Goal: Information Seeking & Learning: Learn about a topic

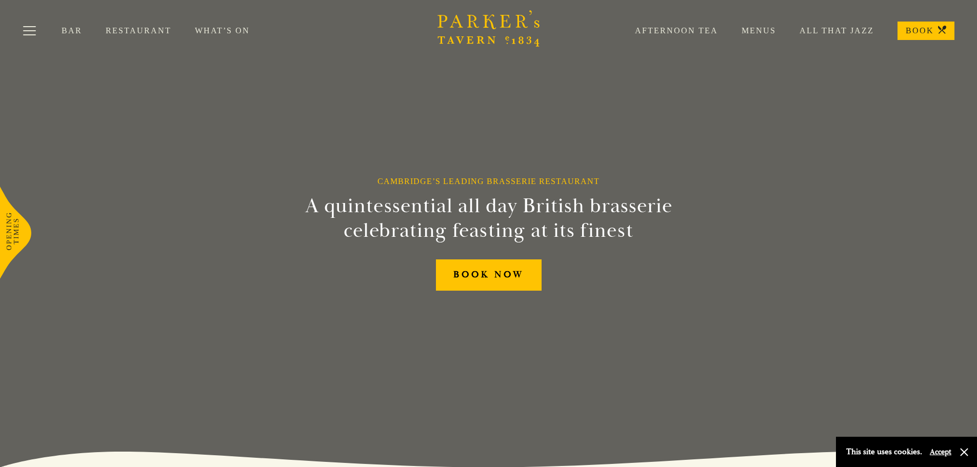
click at [768, 27] on link "Menus" at bounding box center [747, 31] width 58 height 10
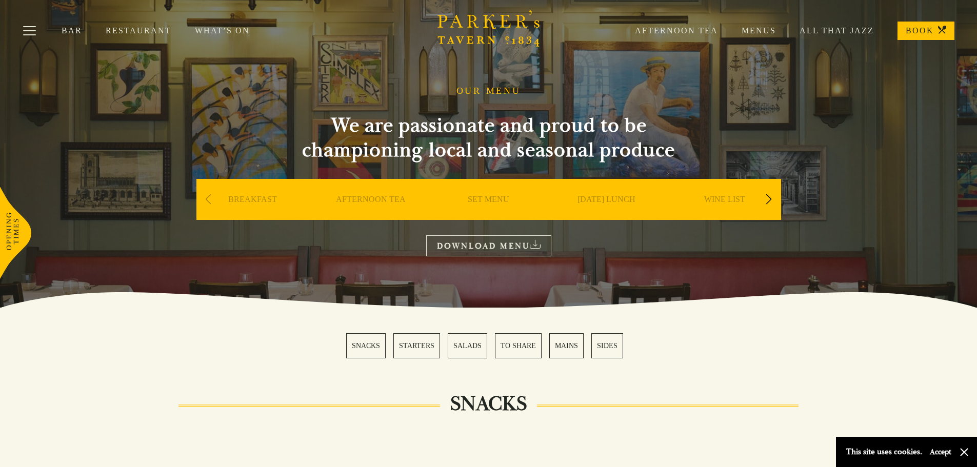
click at [425, 352] on link "STARTERS" at bounding box center [416, 345] width 47 height 25
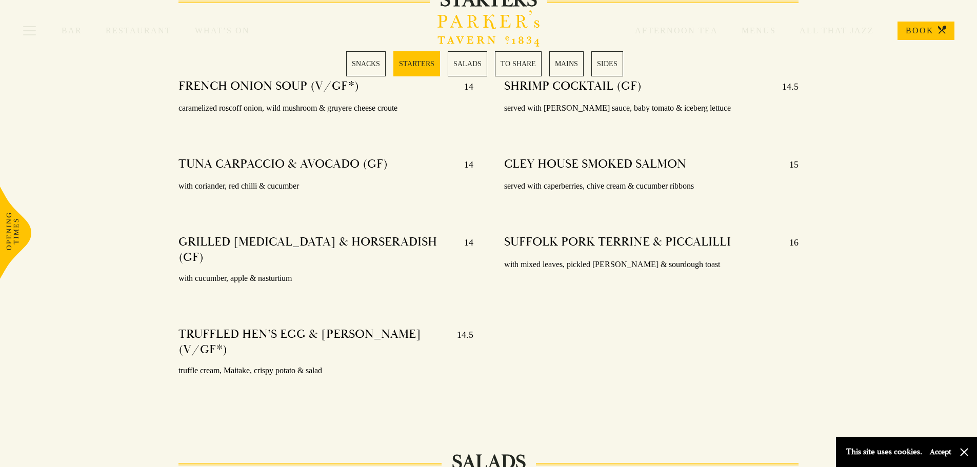
click at [583, 63] on link "MAINS" at bounding box center [566, 63] width 34 height 25
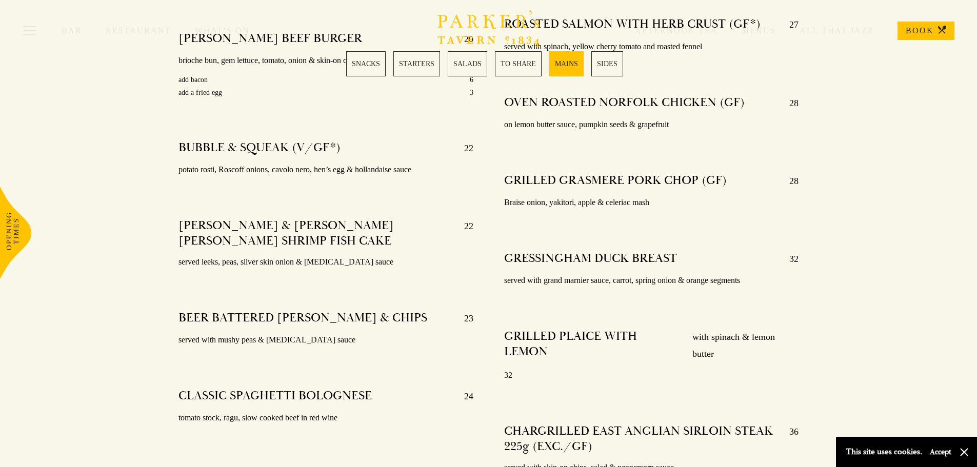
scroll to position [2069, 0]
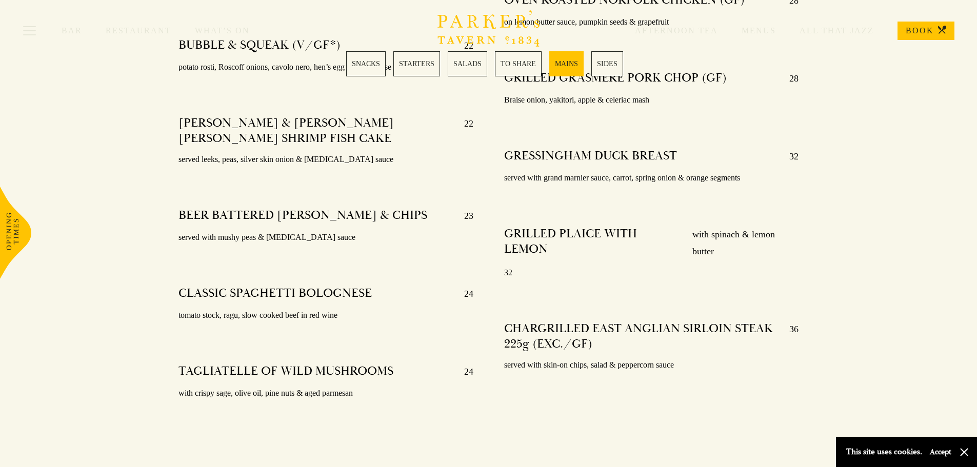
click at [519, 63] on link "TO SHARE" at bounding box center [518, 63] width 47 height 25
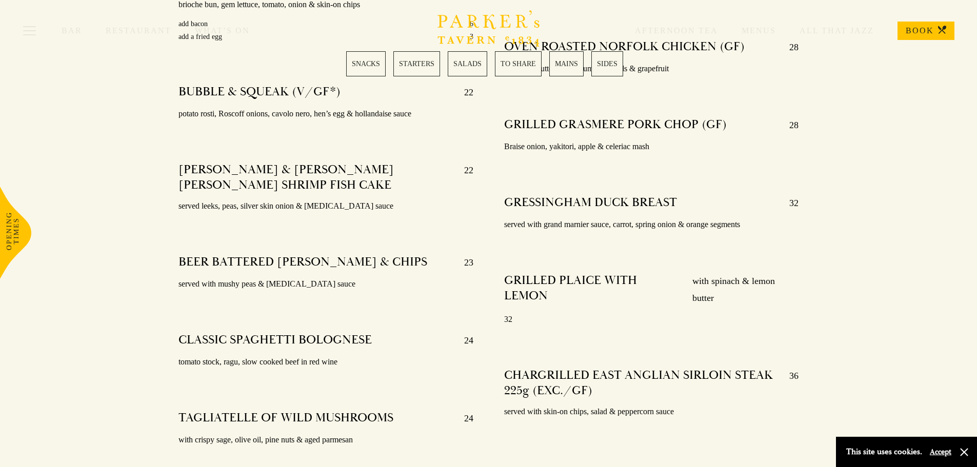
scroll to position [2125, 0]
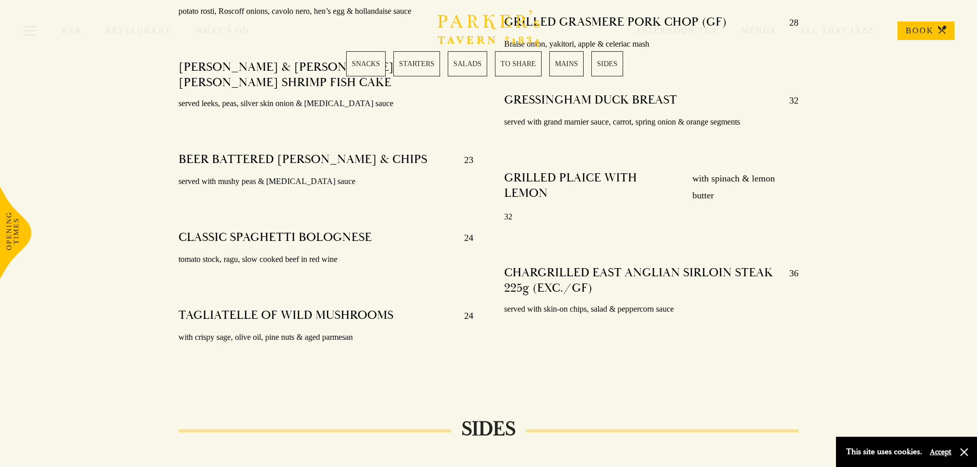
scroll to position [1813, 0]
